Goal: Task Accomplishment & Management: Manage account settings

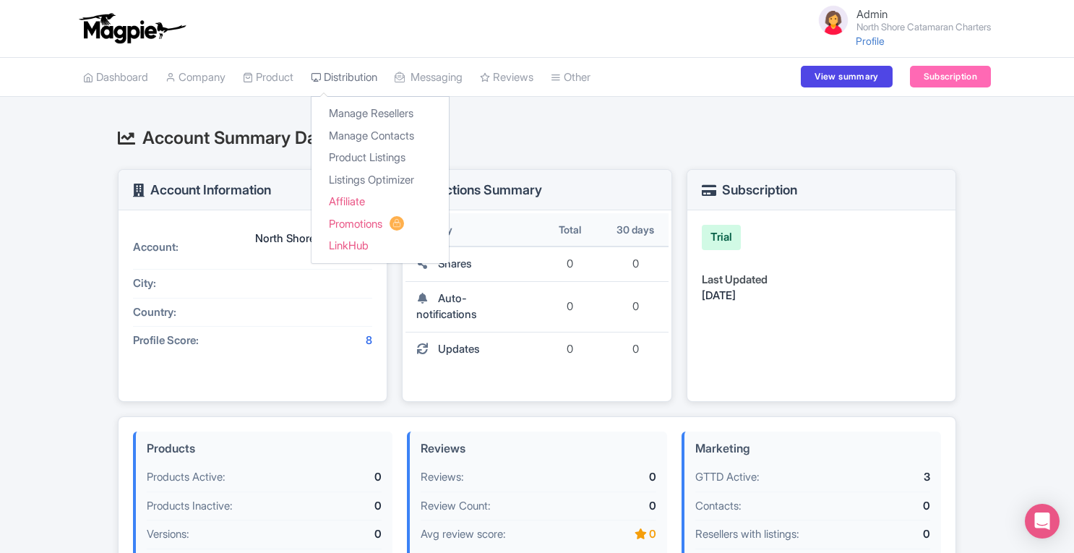
click at [350, 74] on link "Distribution" at bounding box center [344, 78] width 67 height 40
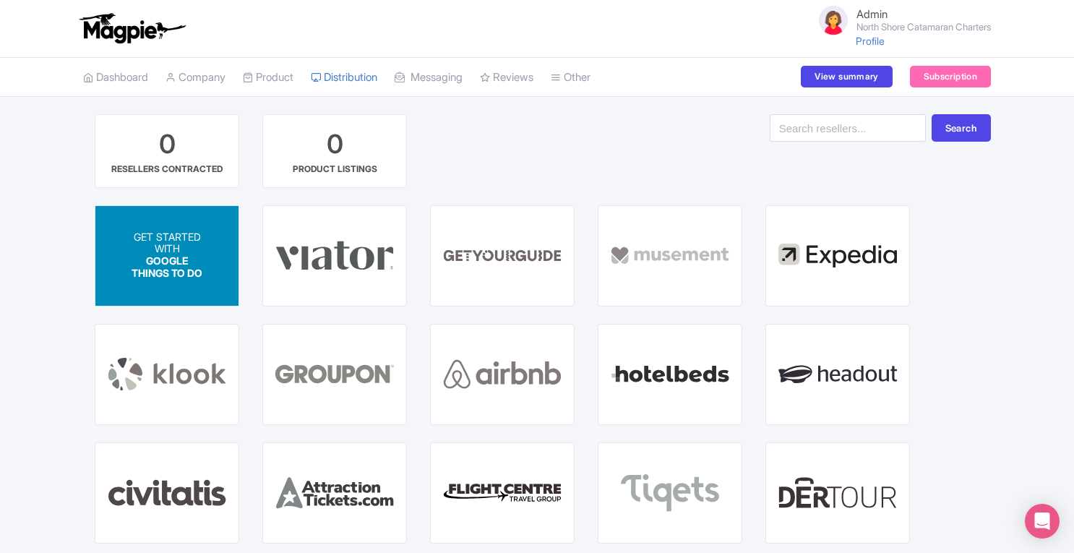
click at [147, 255] on span "GOOGLE THINGS TO DO" at bounding box center [167, 267] width 71 height 25
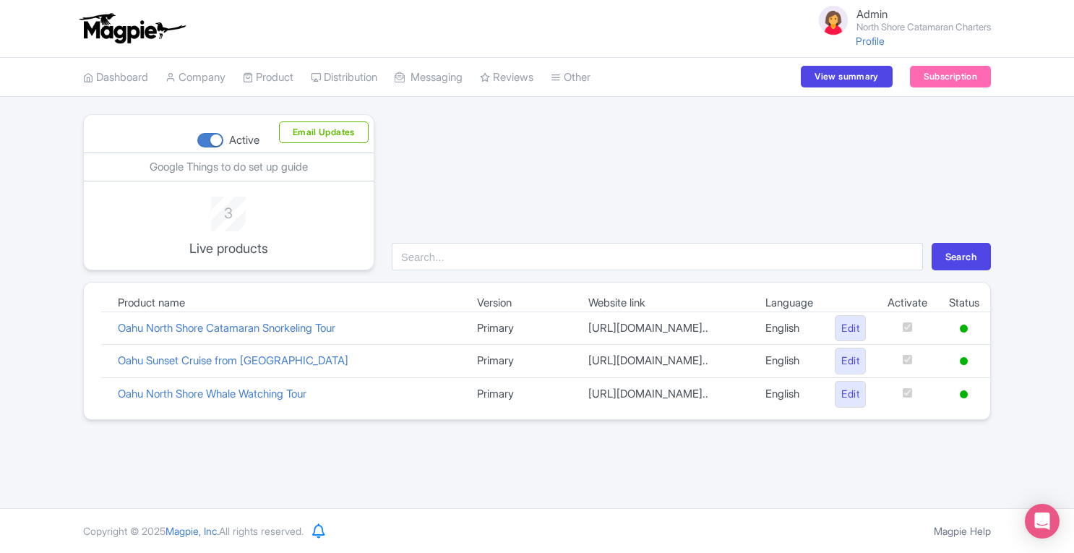
click at [213, 140] on div at bounding box center [210, 140] width 26 height 14
click at [207, 140] on input "Active" at bounding box center [201, 140] width 9 height 9
checkbox input "false"
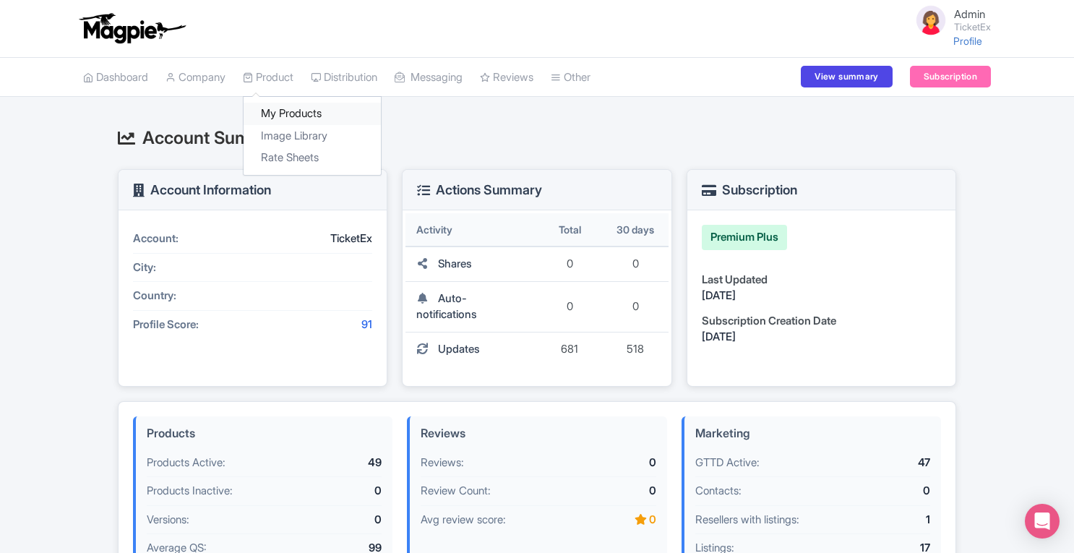
click at [276, 109] on link "My Products" at bounding box center [312, 114] width 137 height 22
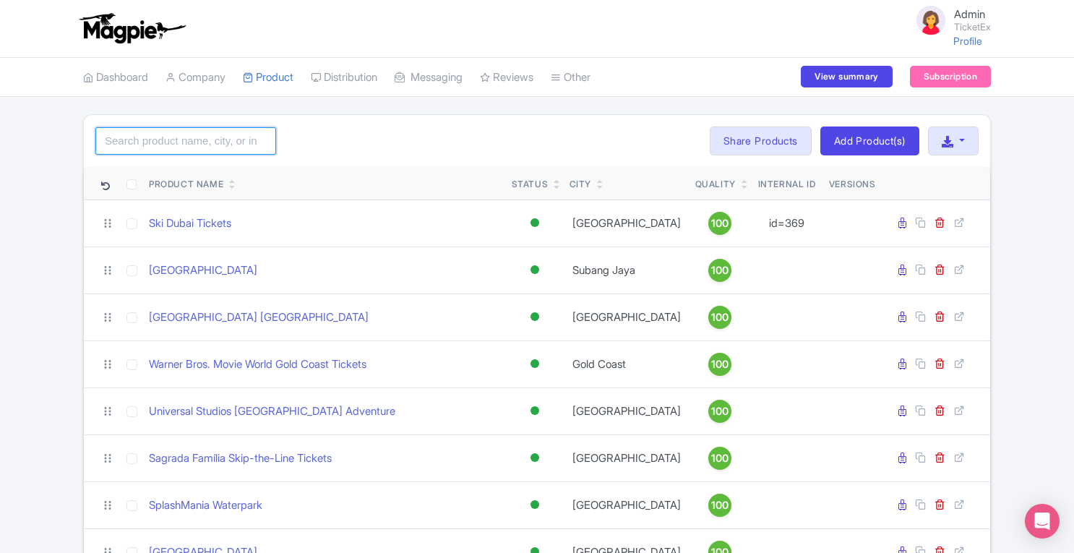
click at [205, 132] on input "search" at bounding box center [185, 140] width 181 height 27
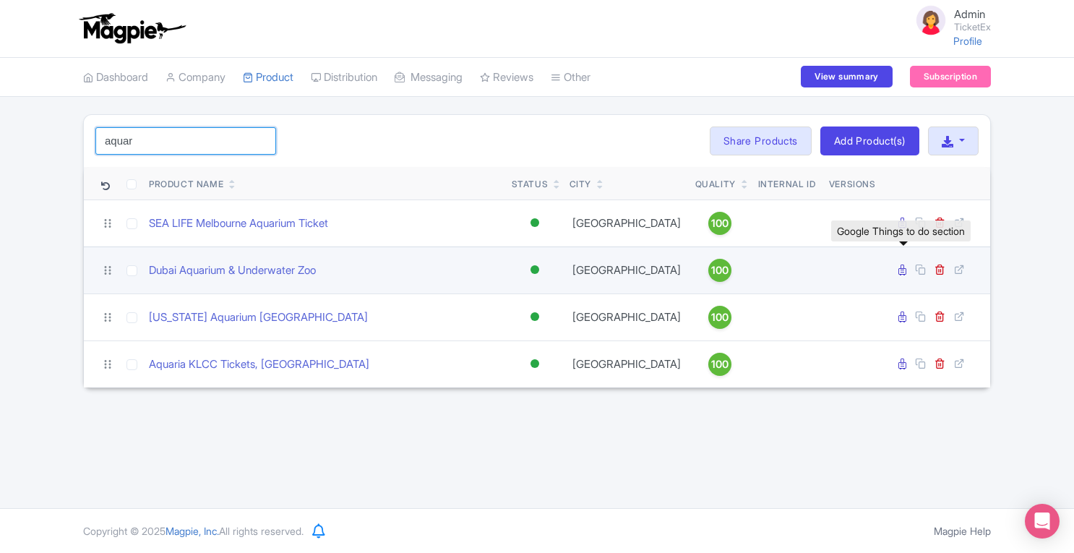
type input "aquar"
click at [904, 270] on icon at bounding box center [903, 270] width 8 height 11
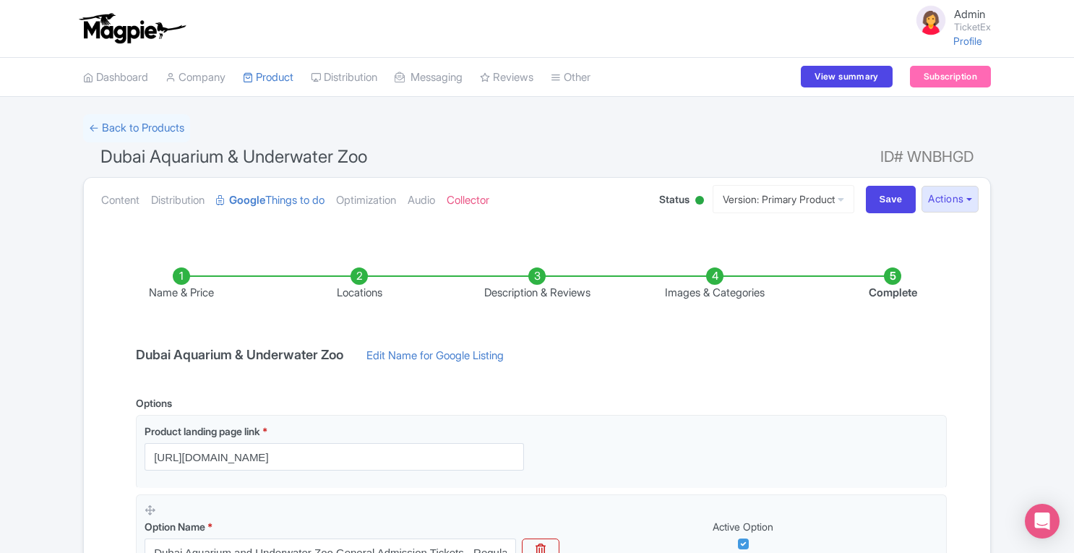
click at [714, 281] on li "Images & Categories" at bounding box center [715, 284] width 178 height 34
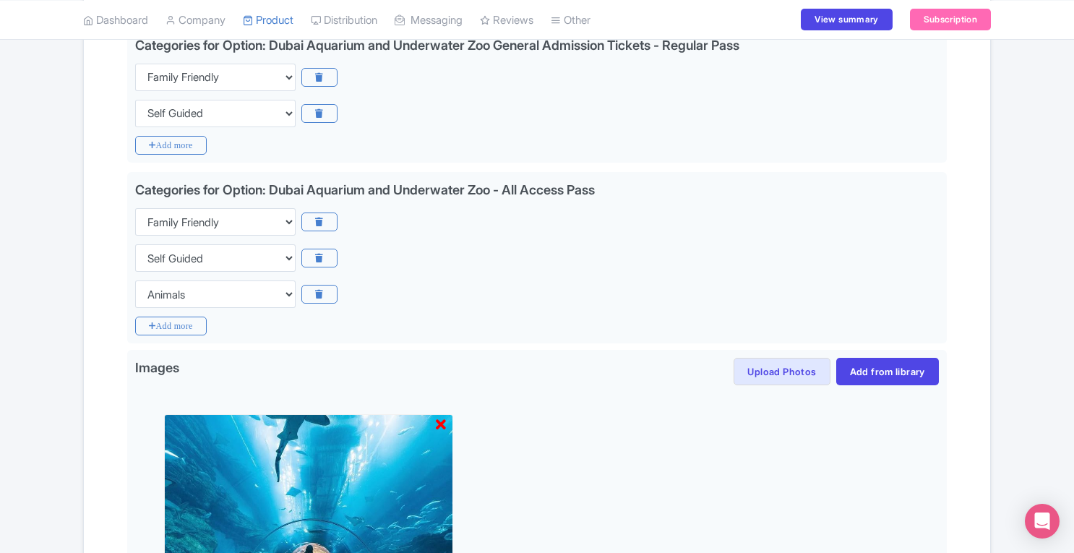
scroll to position [342, 0]
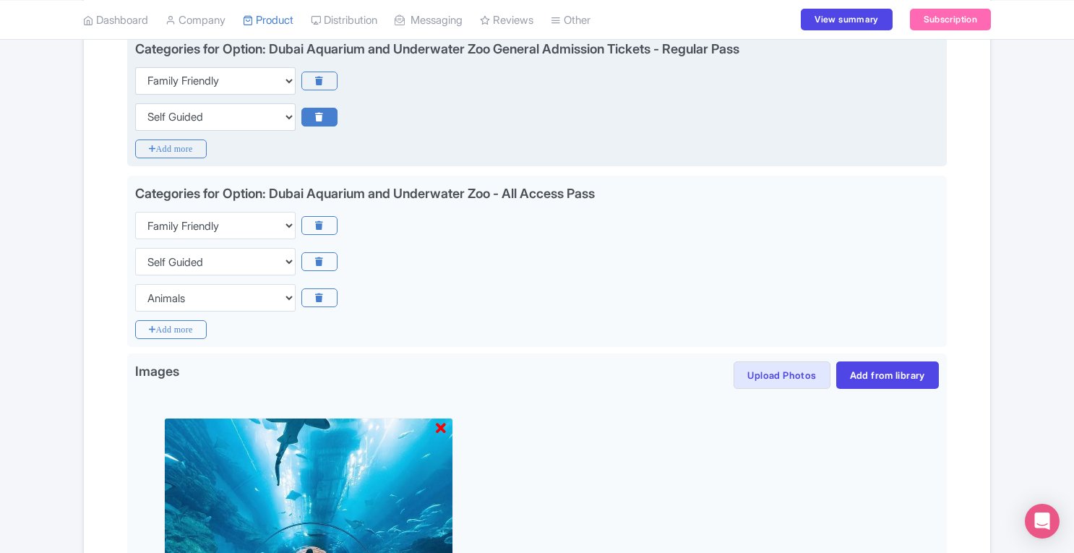
click at [322, 115] on icon at bounding box center [318, 117] width 35 height 19
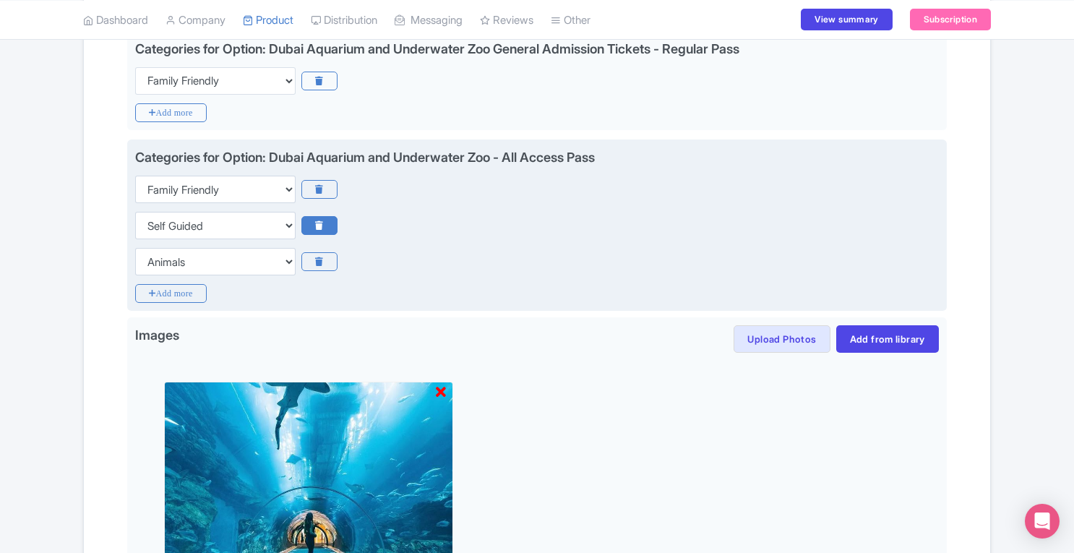
click at [324, 225] on icon at bounding box center [318, 225] width 35 height 19
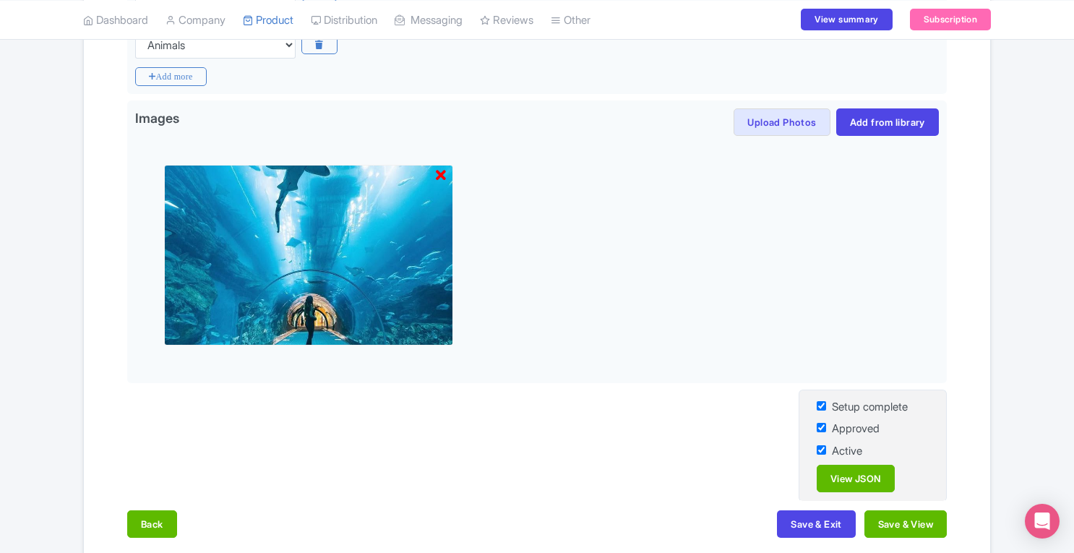
scroll to position [568, 0]
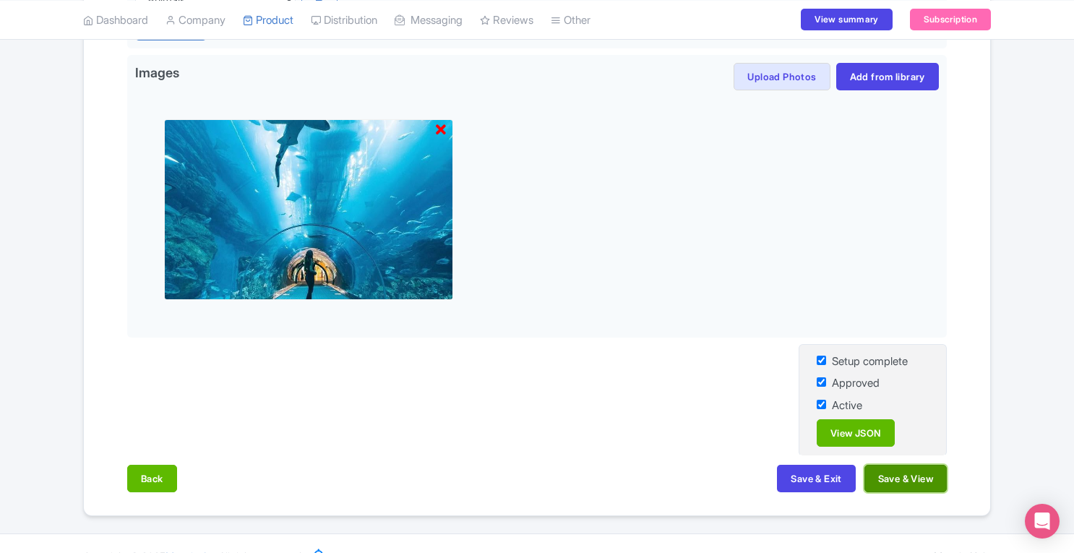
click at [908, 479] on button "Save & View" at bounding box center [906, 478] width 82 height 27
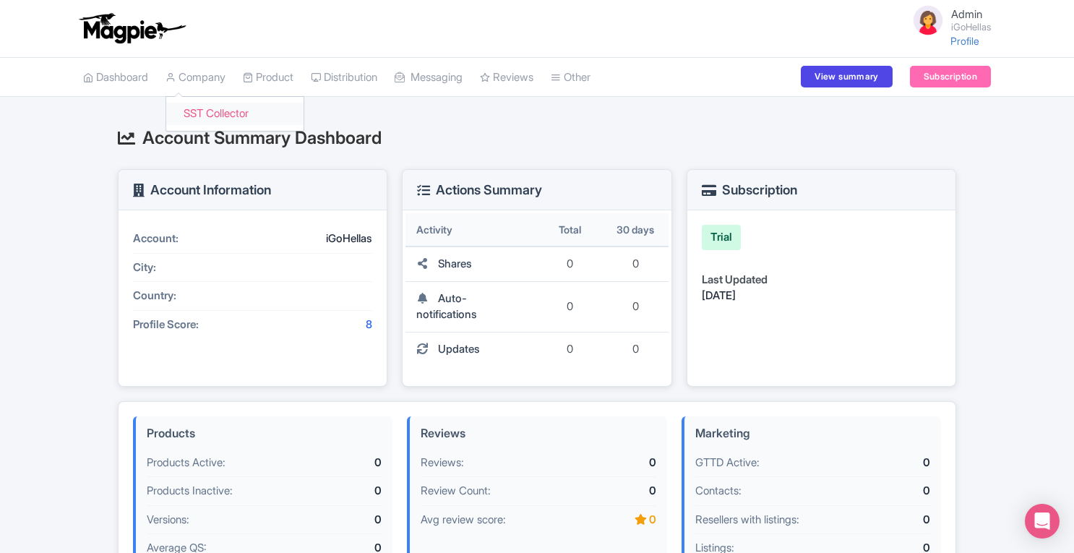
click at [216, 112] on link "SST Collector" at bounding box center [234, 114] width 137 height 22
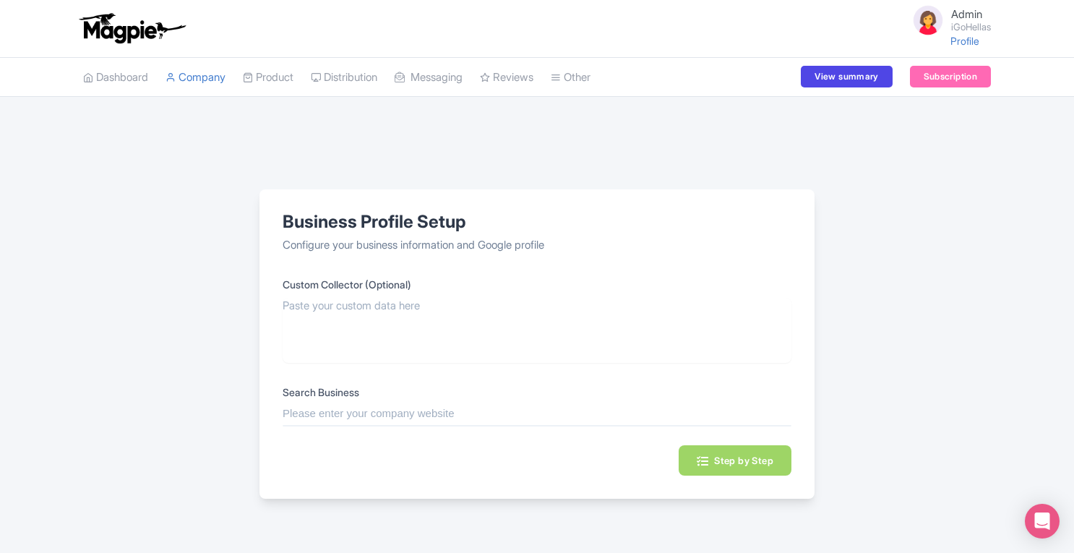
click at [366, 413] on input "text" at bounding box center [537, 414] width 509 height 17
paste input "iGoHellas"
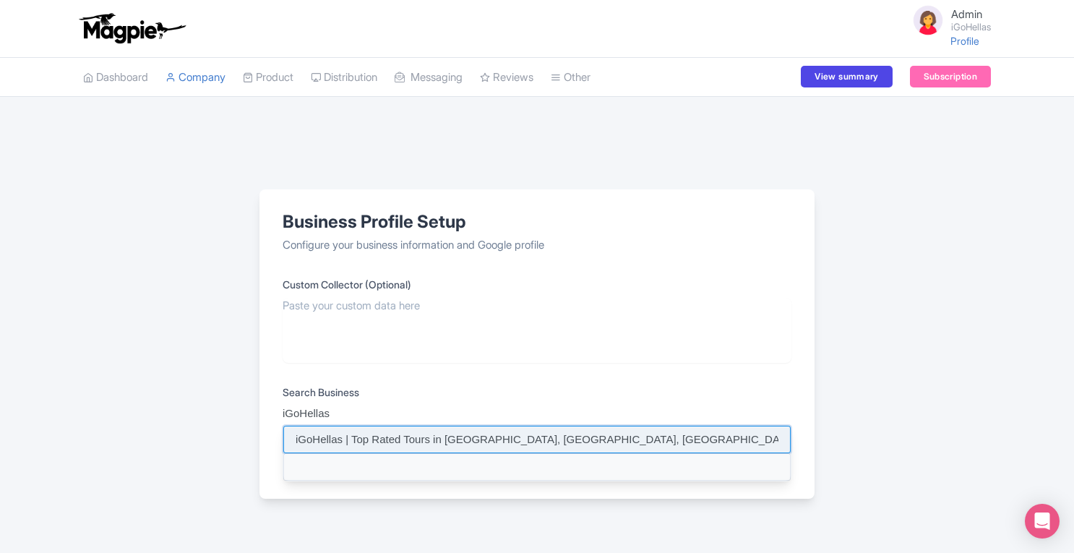
click at [372, 439] on input at bounding box center [537, 439] width 508 height 27
type input "iGoHellas | Top Rated Tours in Greece, Fira, Greece"
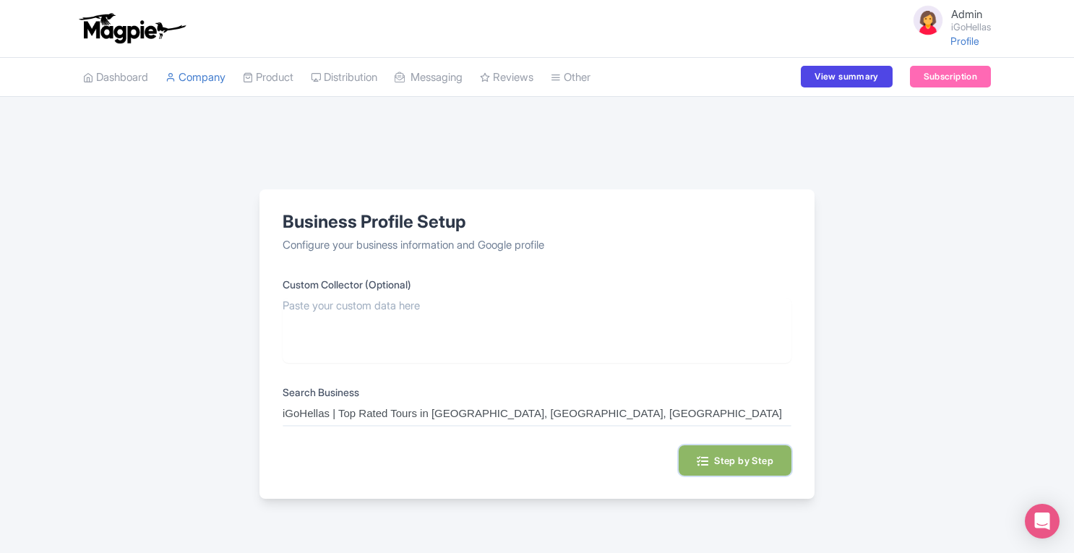
click at [715, 448] on button "Step by Step" at bounding box center [735, 460] width 113 height 30
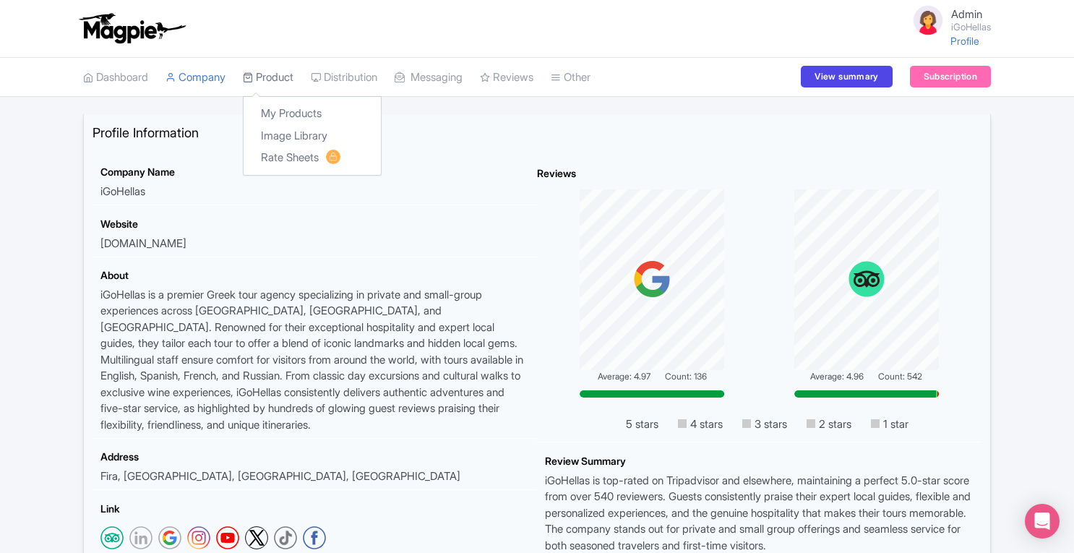
click at [284, 74] on link "Product" at bounding box center [268, 78] width 51 height 40
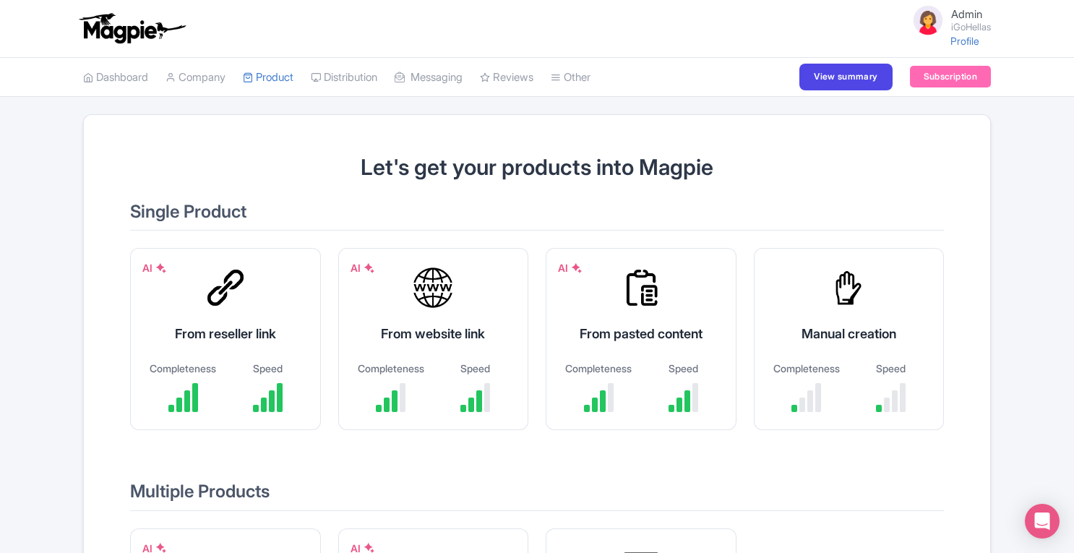
scroll to position [295, 0]
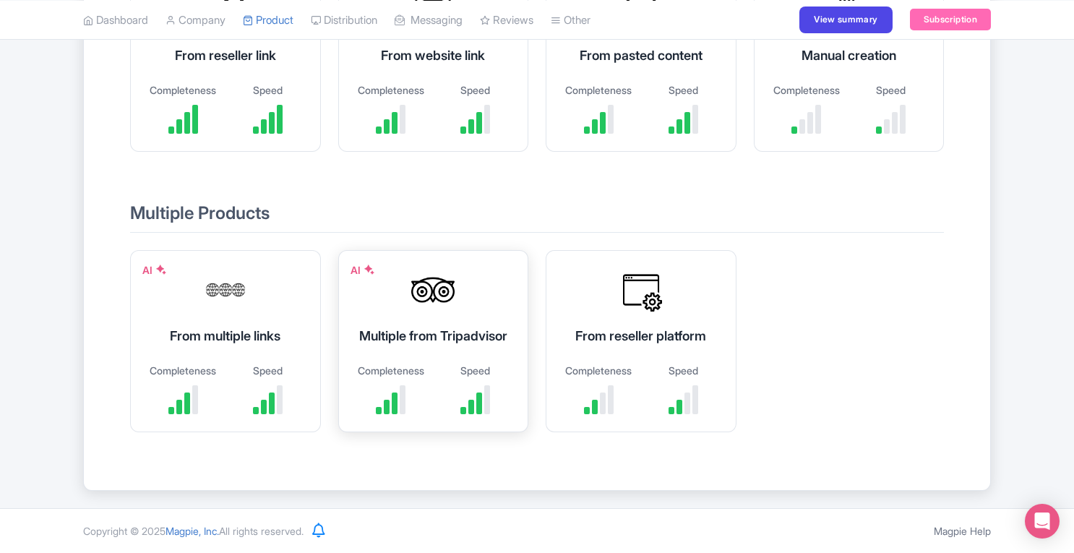
click at [440, 326] on div "Multiple from Tripadvisor" at bounding box center [433, 336] width 155 height 20
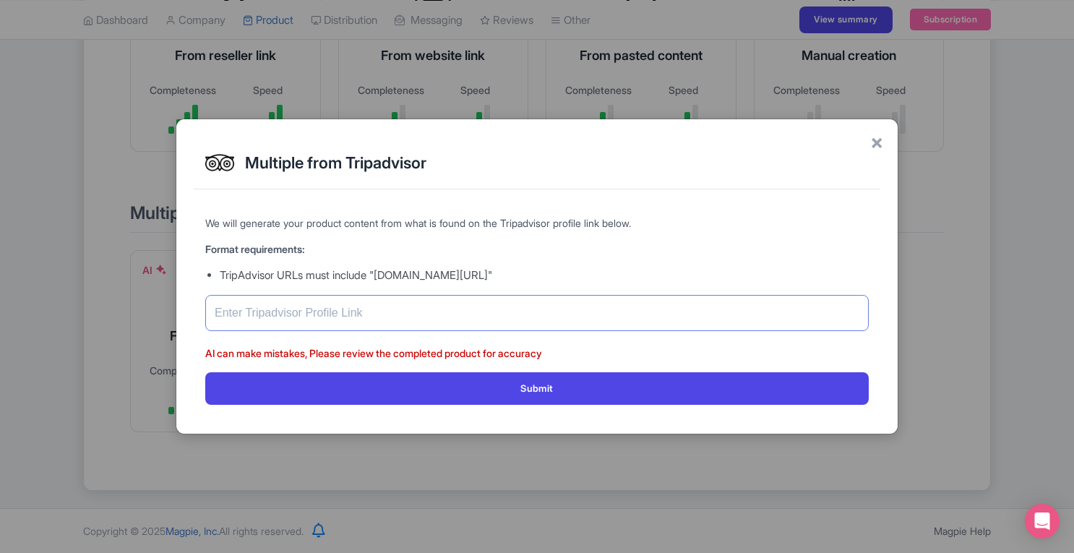
click at [445, 307] on input "text" at bounding box center [537, 313] width 664 height 36
paste input "[URL][DOMAIN_NAME]"
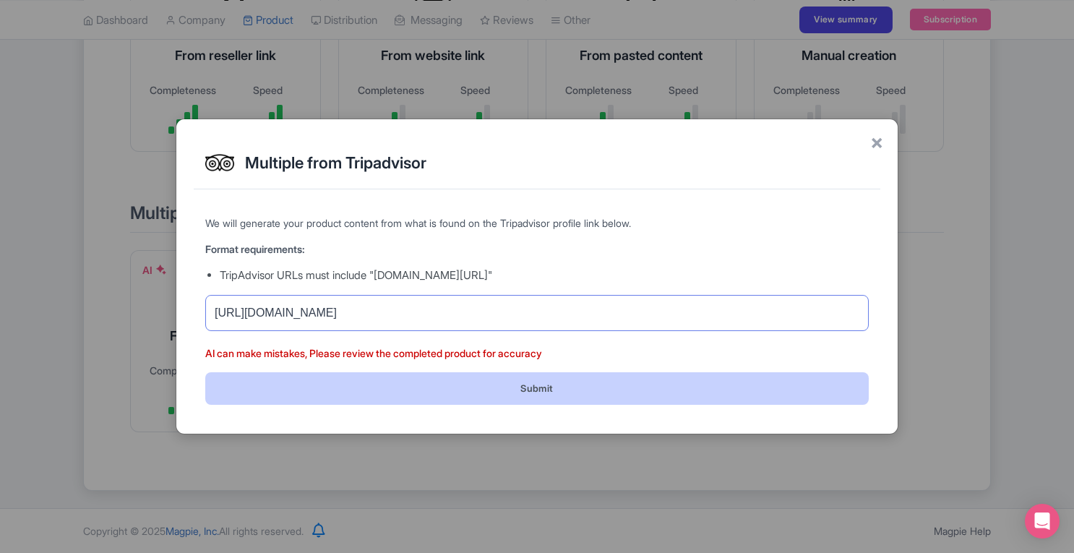
type input "[URL][DOMAIN_NAME]"
click at [604, 389] on button "Submit" at bounding box center [537, 388] width 664 height 33
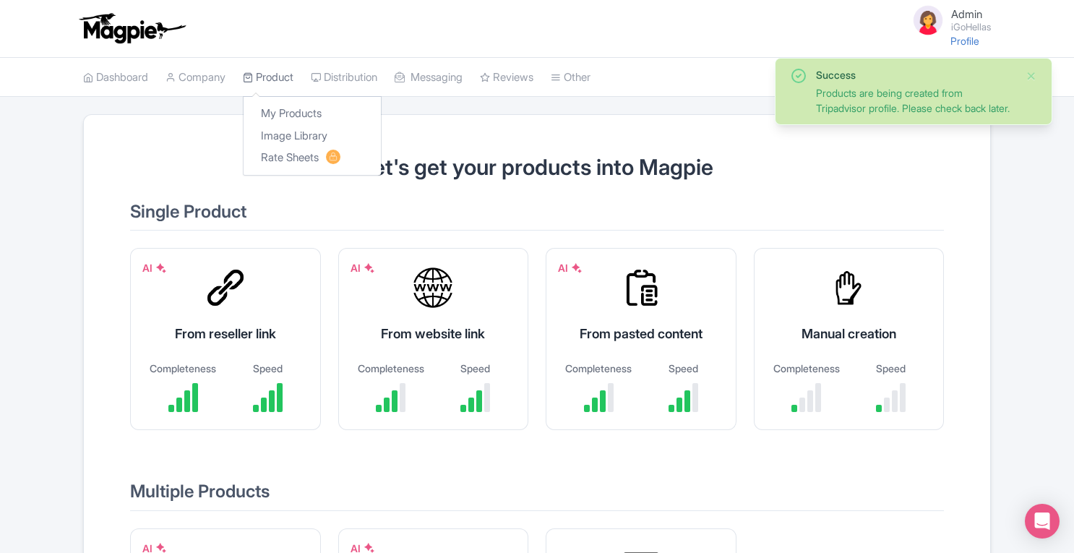
click at [284, 76] on link "Product" at bounding box center [268, 78] width 51 height 40
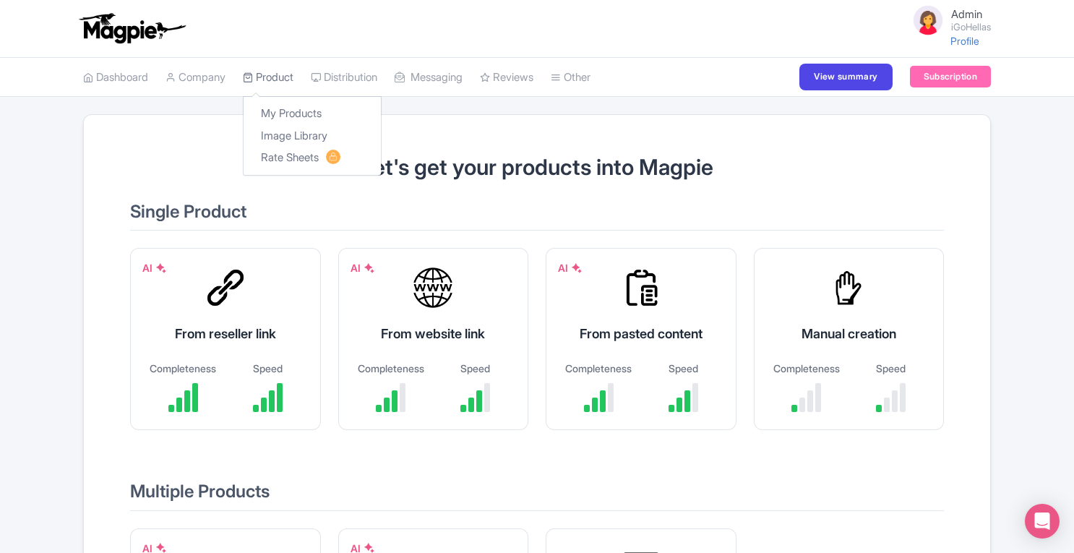
click at [278, 72] on link "Product" at bounding box center [268, 78] width 51 height 40
click at [136, 76] on link "Dashboard" at bounding box center [115, 78] width 65 height 40
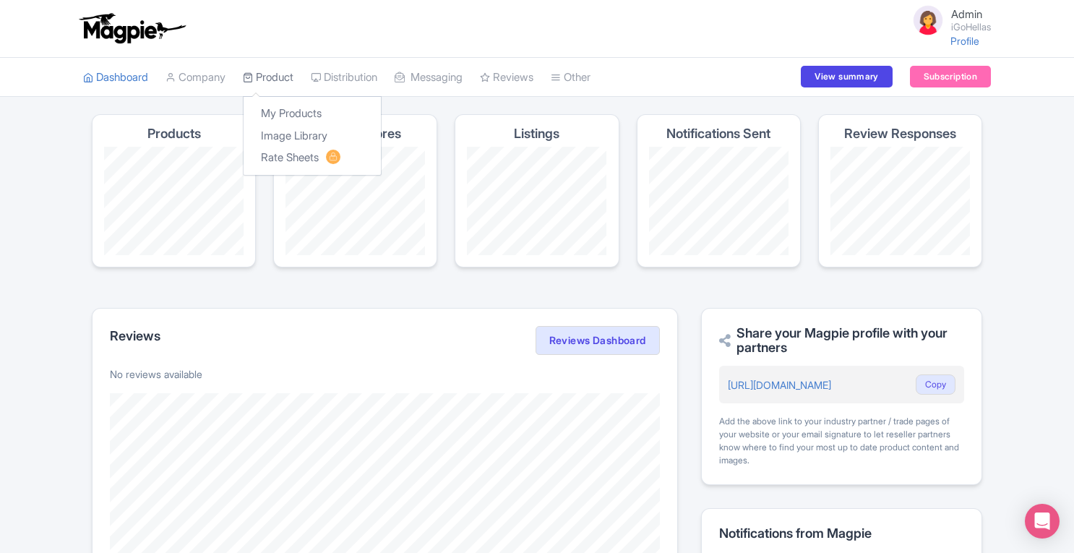
click at [266, 72] on link "Product" at bounding box center [268, 78] width 51 height 40
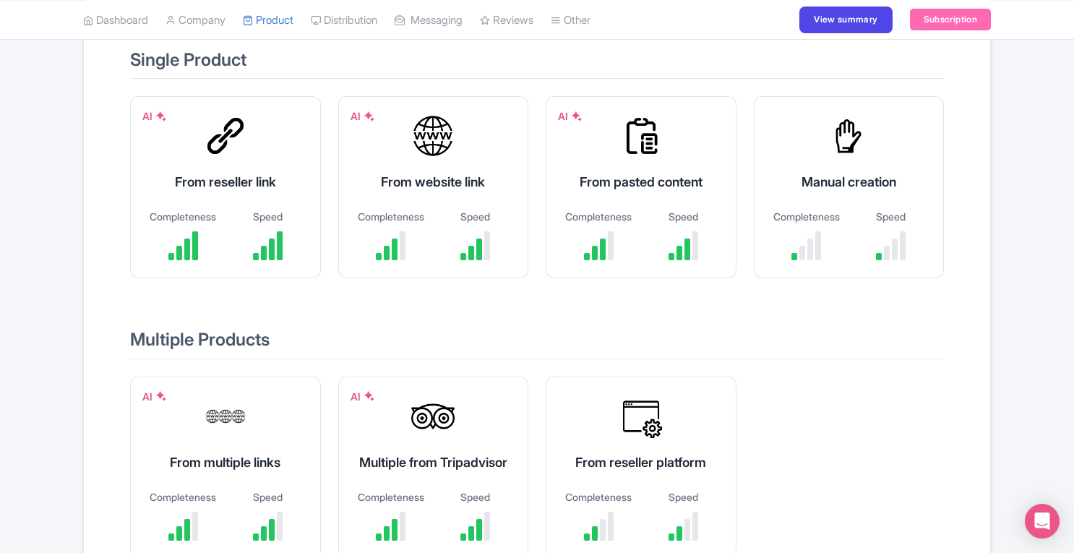
scroll to position [295, 0]
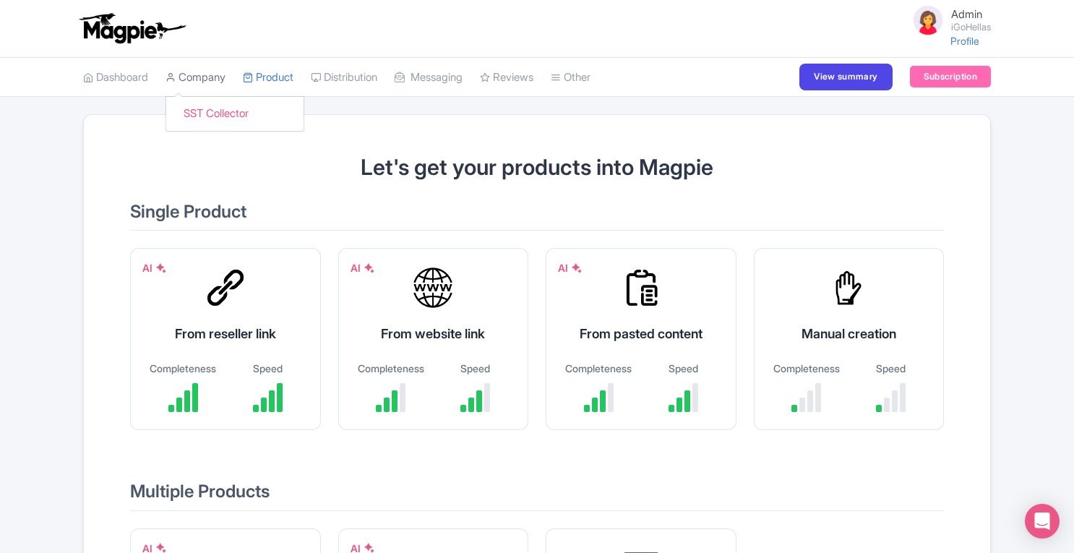
click at [218, 80] on link "Company" at bounding box center [196, 78] width 60 height 40
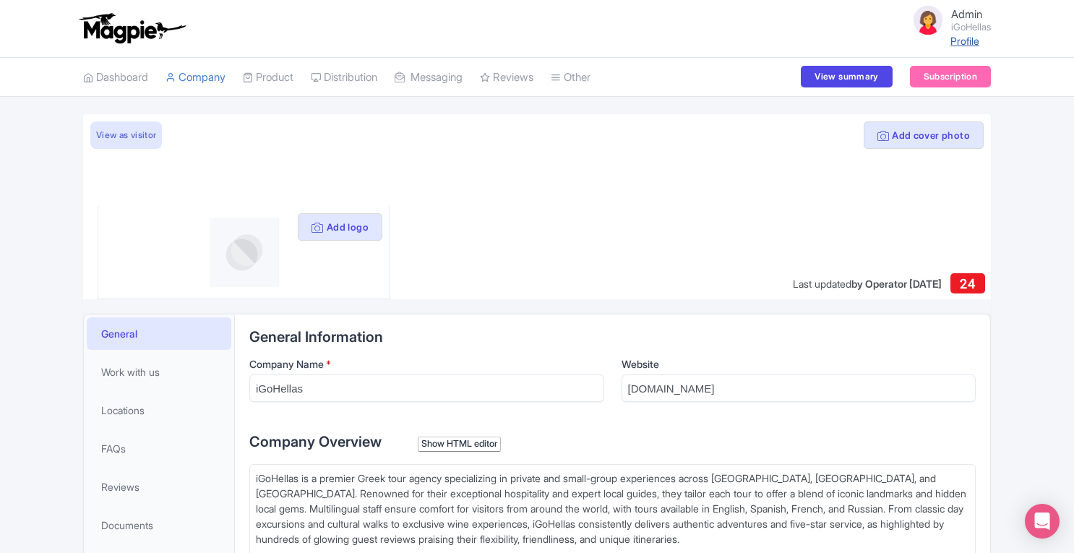
click at [964, 43] on link "Profile" at bounding box center [965, 41] width 29 height 12
click at [338, 236] on button "Add logo" at bounding box center [340, 226] width 85 height 27
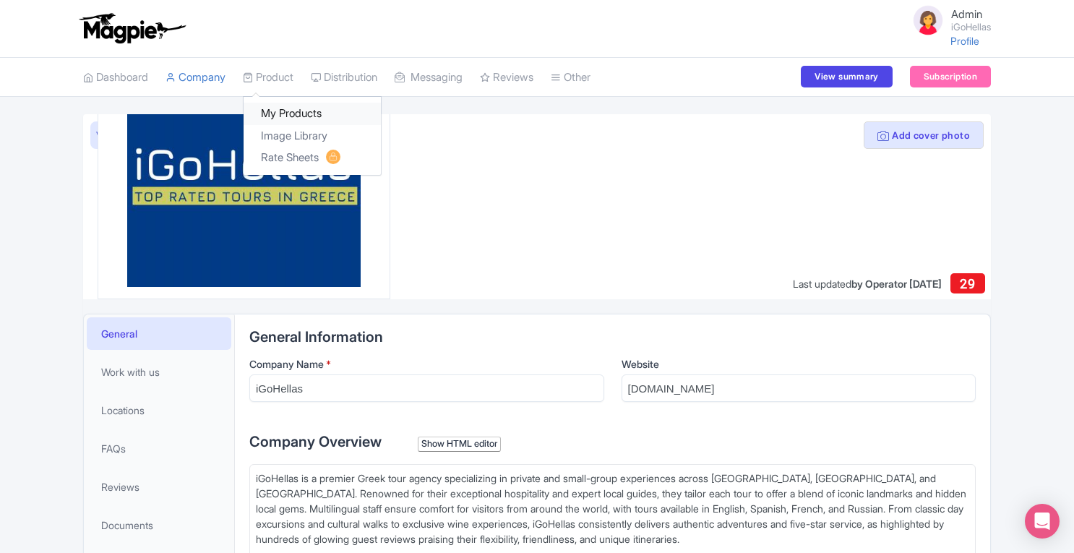
click at [285, 108] on link "My Products" at bounding box center [312, 114] width 137 height 22
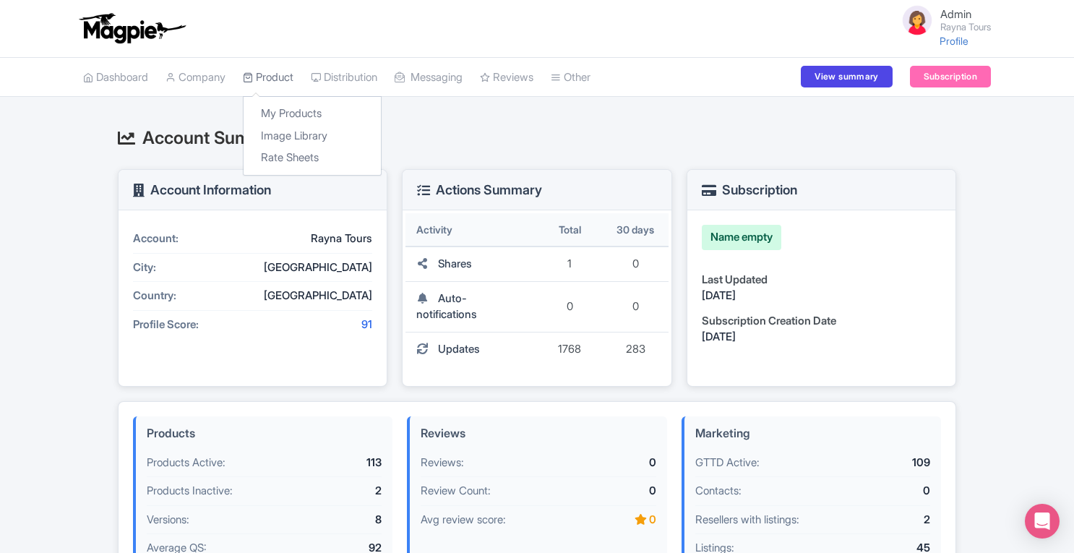
click at [281, 70] on link "Product" at bounding box center [268, 78] width 51 height 40
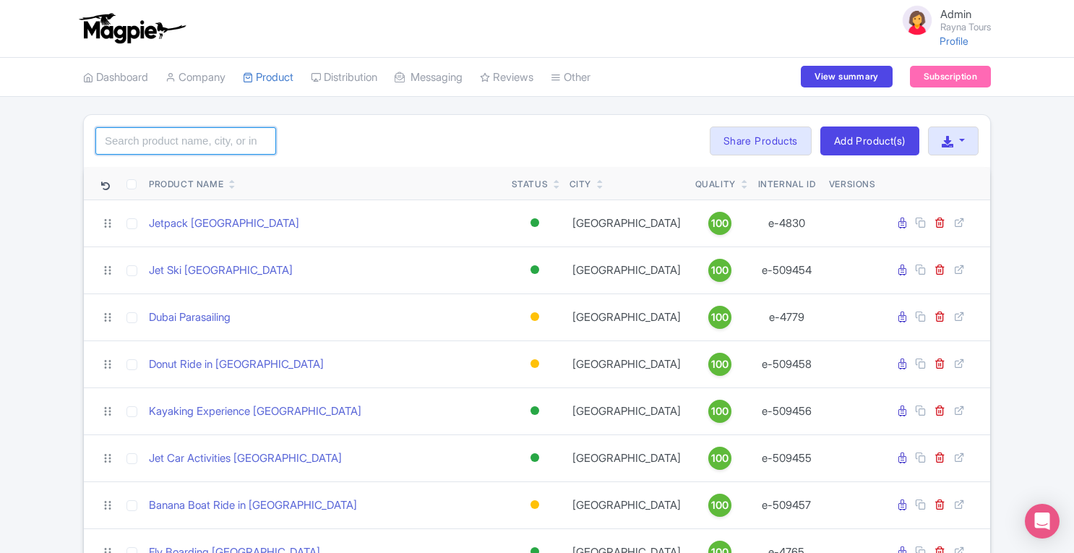
click at [228, 147] on input "search" at bounding box center [185, 140] width 181 height 27
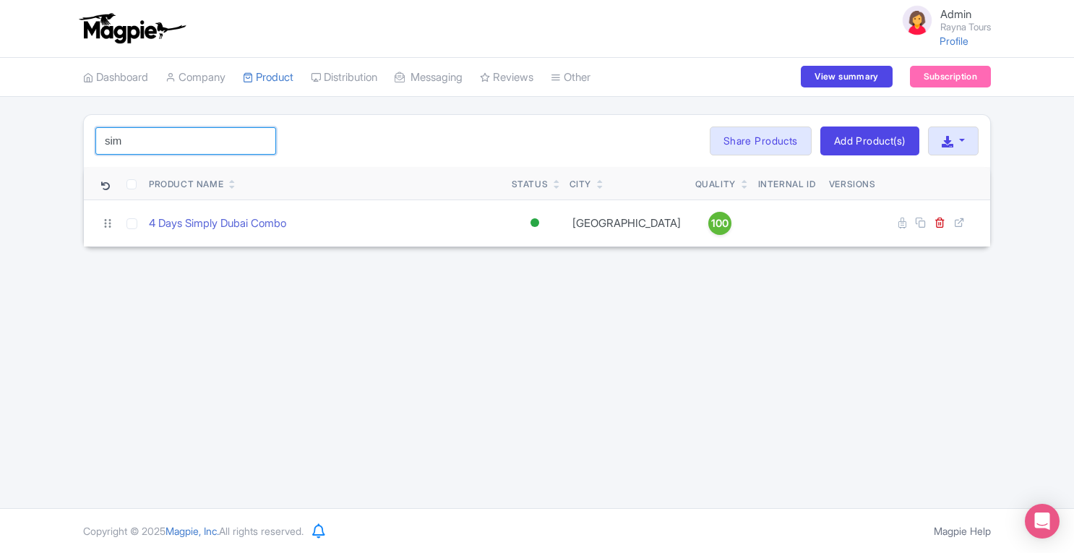
type input "sim"
click at [374, 344] on div "Admin Rayna Tours Profile Users Settings Sign out Dashboard Company SST Collect…" at bounding box center [537, 254] width 1074 height 508
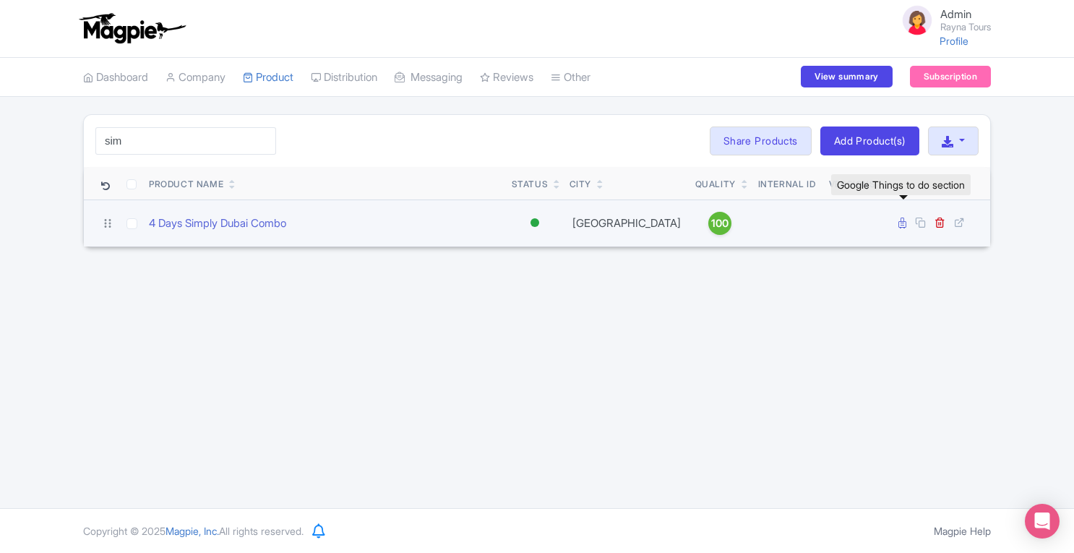
click at [903, 222] on icon at bounding box center [903, 223] width 8 height 11
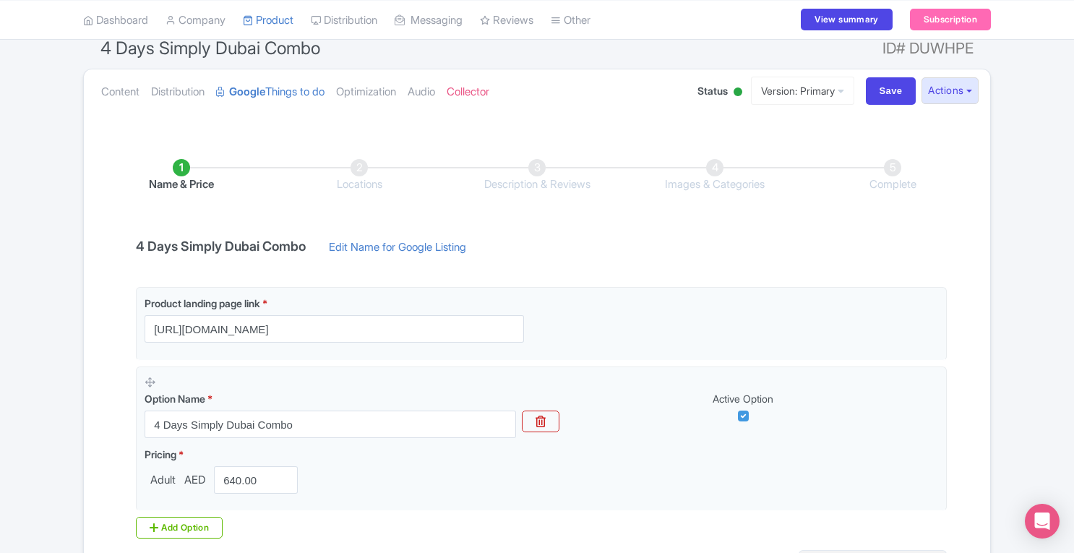
scroll to position [335, 0]
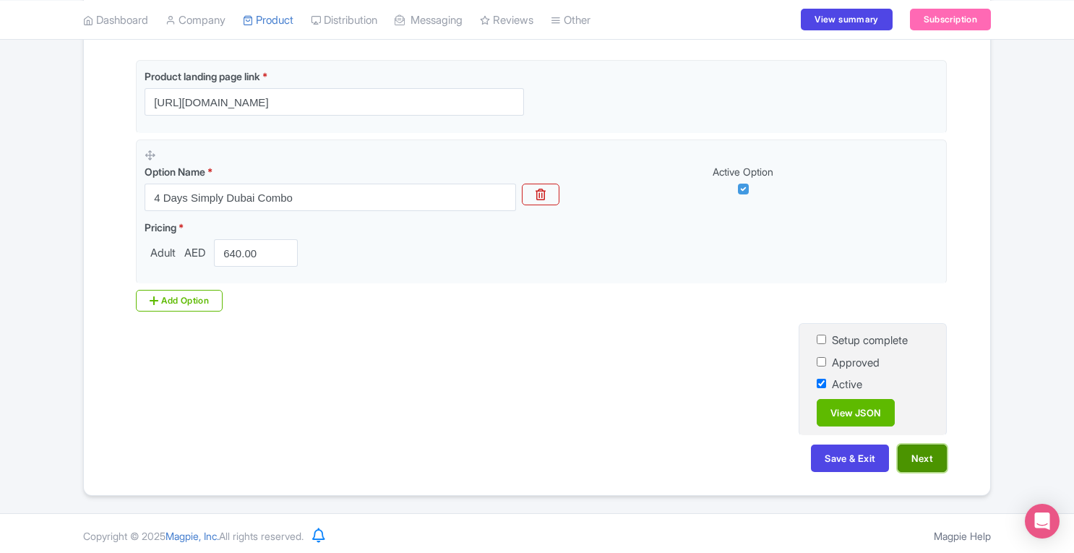
click at [918, 457] on button "Next" at bounding box center [922, 458] width 49 height 27
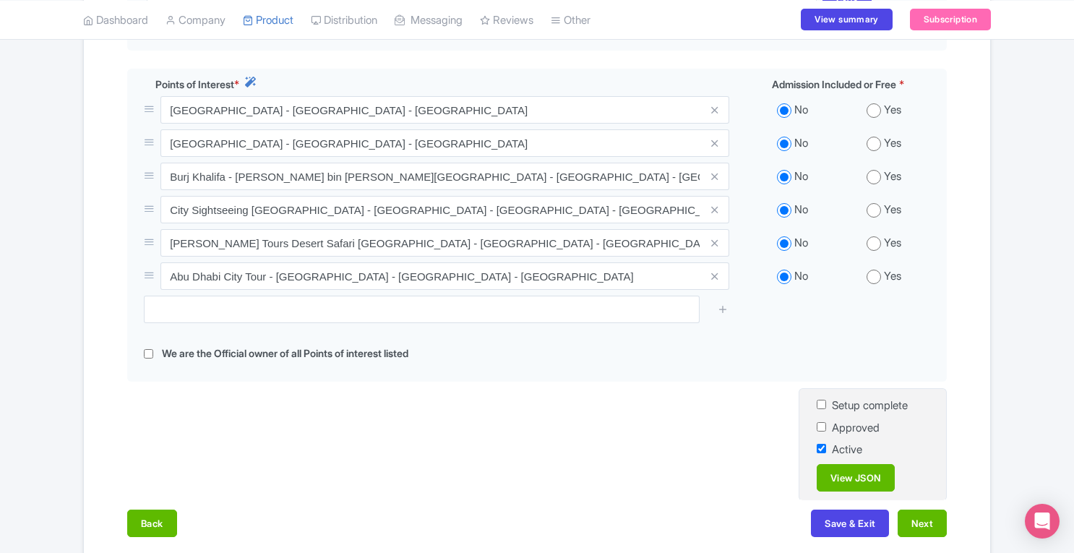
scroll to position [586, 0]
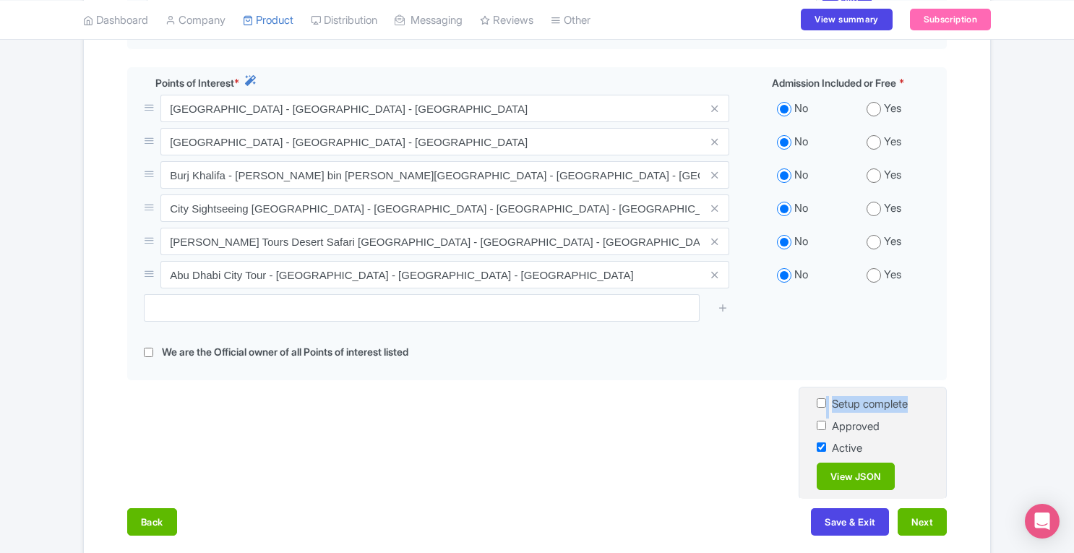
drag, startPoint x: 1073, startPoint y: 385, endPoint x: 1076, endPoint y: 376, distance: 9.1
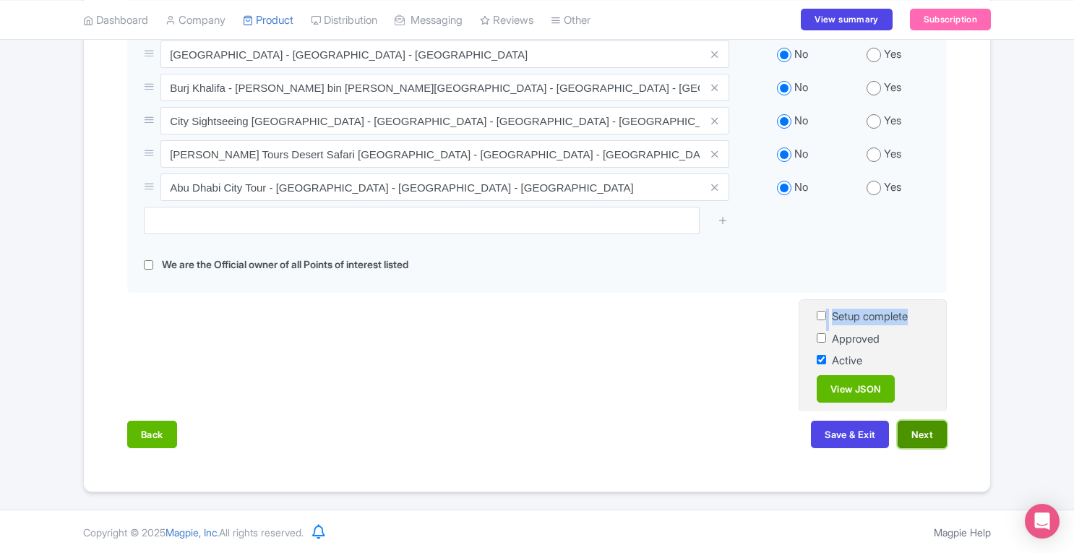
click at [931, 436] on button "Next" at bounding box center [922, 434] width 49 height 27
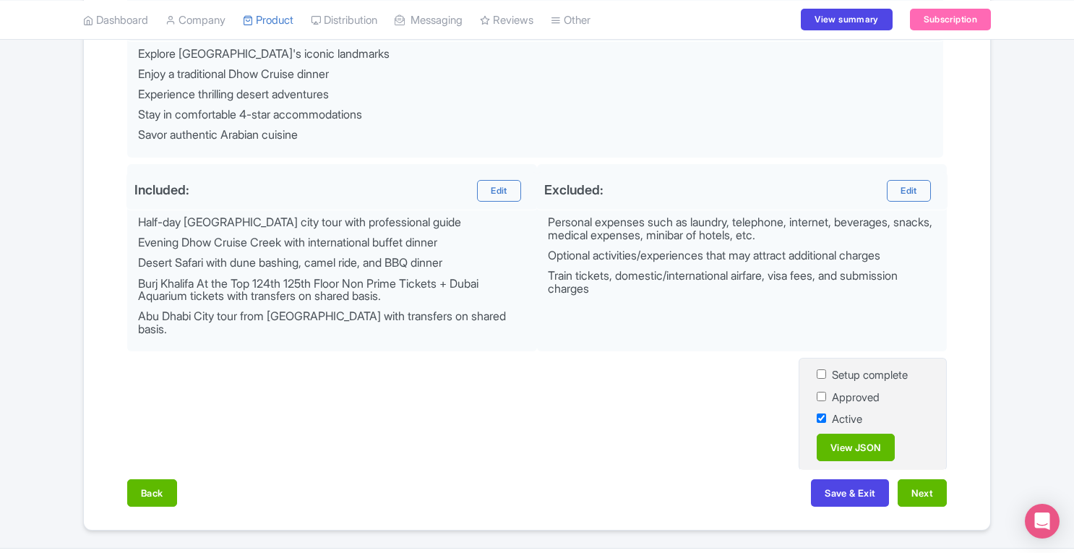
scroll to position [620, 0]
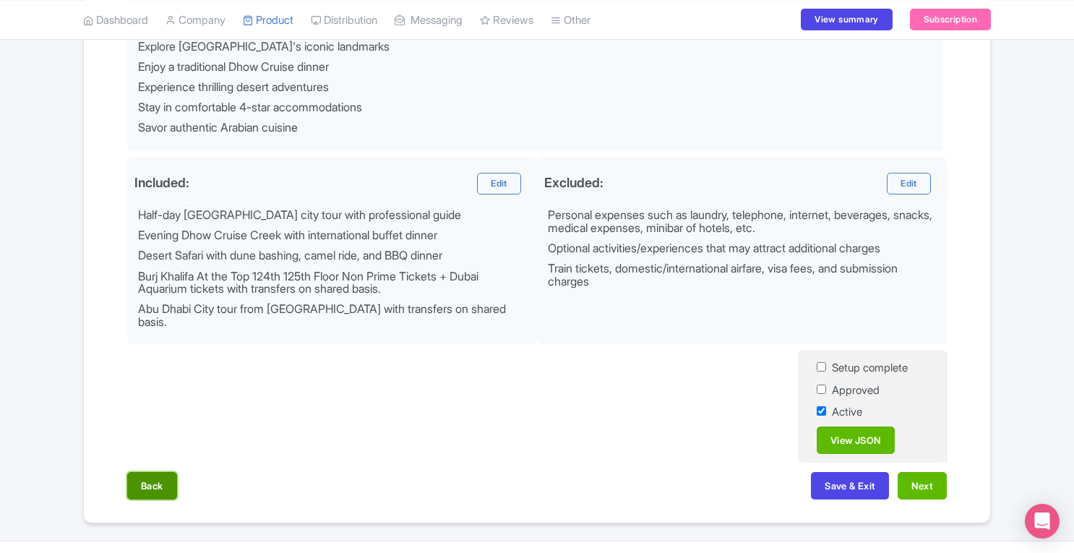
click at [161, 472] on button "Back" at bounding box center [152, 485] width 50 height 27
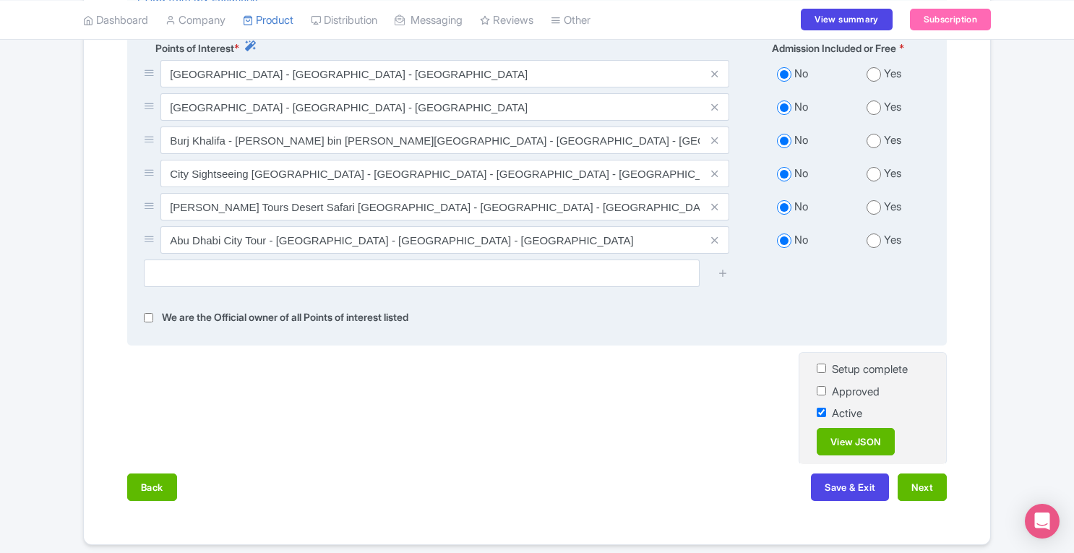
click at [875, 145] on input "radio" at bounding box center [874, 141] width 14 height 14
radio input "true"
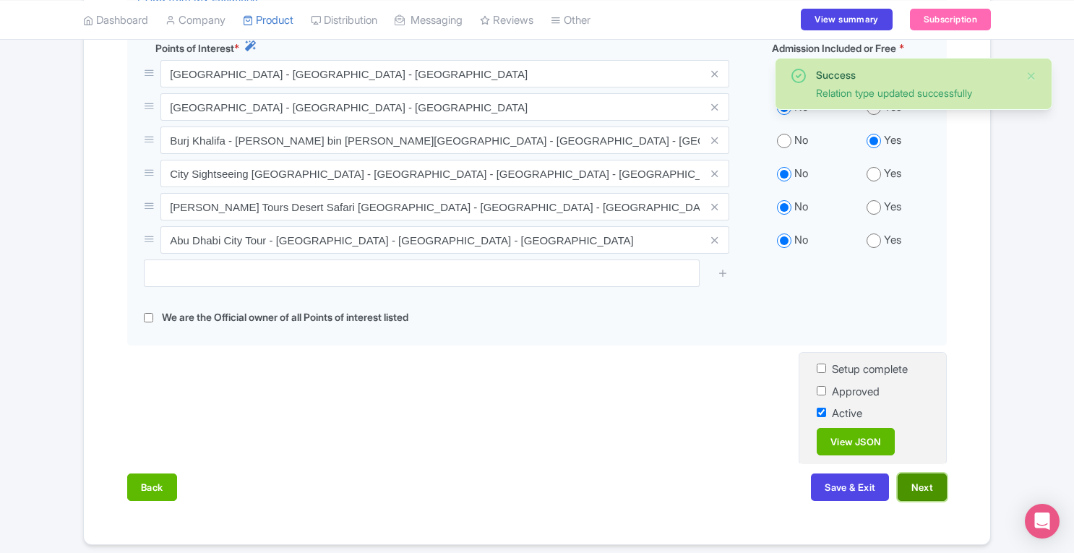
click at [925, 484] on button "Next" at bounding box center [922, 487] width 49 height 27
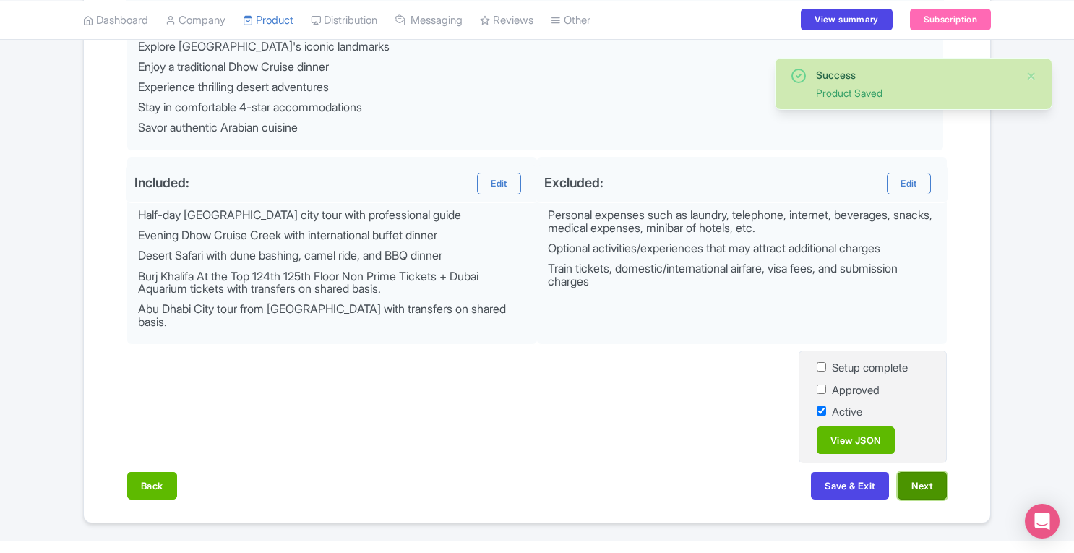
click at [928, 472] on button "Next" at bounding box center [922, 485] width 49 height 27
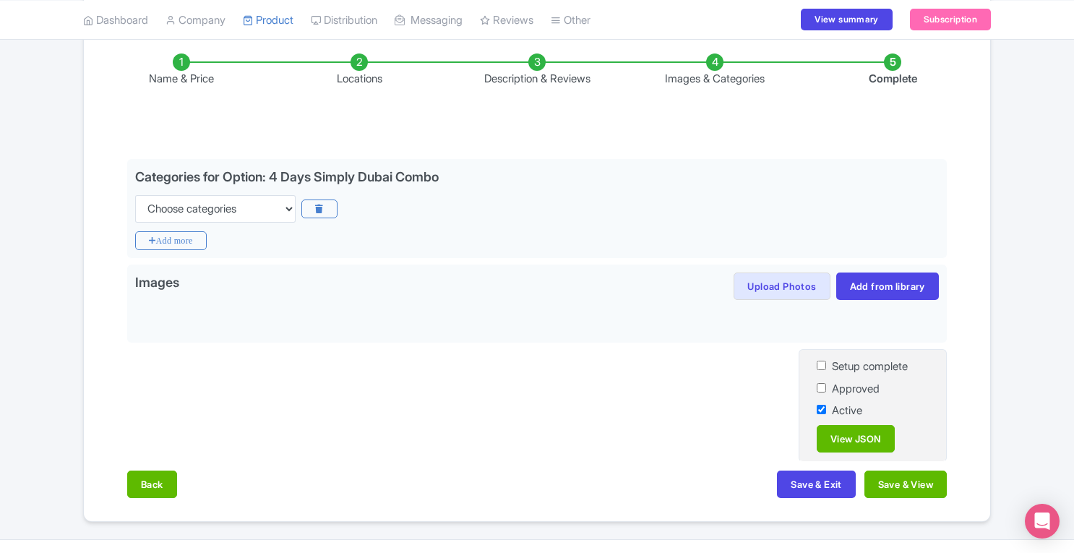
scroll to position [214, 0]
